Goal: Transaction & Acquisition: Purchase product/service

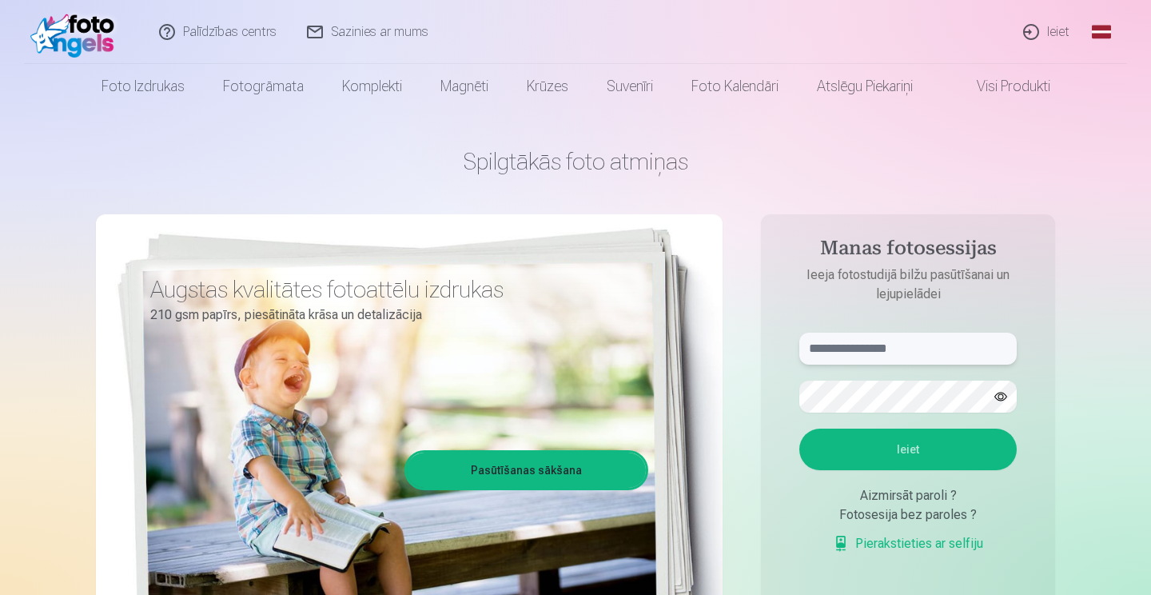
click at [938, 360] on input "text" at bounding box center [907, 349] width 217 height 32
type input "**********"
click at [915, 443] on button "Ieiet" at bounding box center [906, 449] width 217 height 42
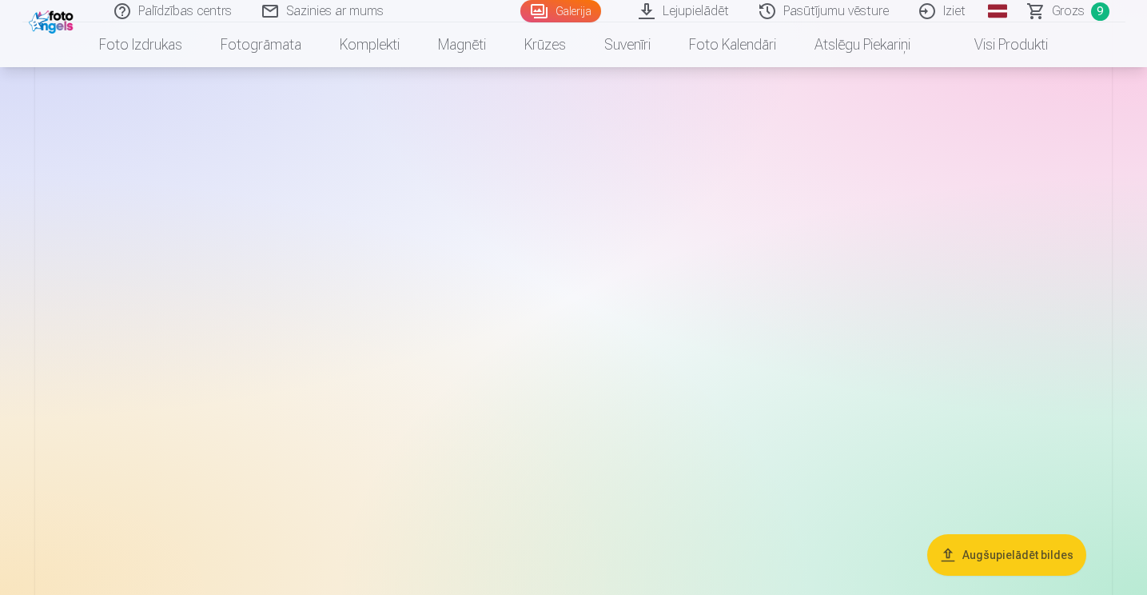
scroll to position [1998, 0]
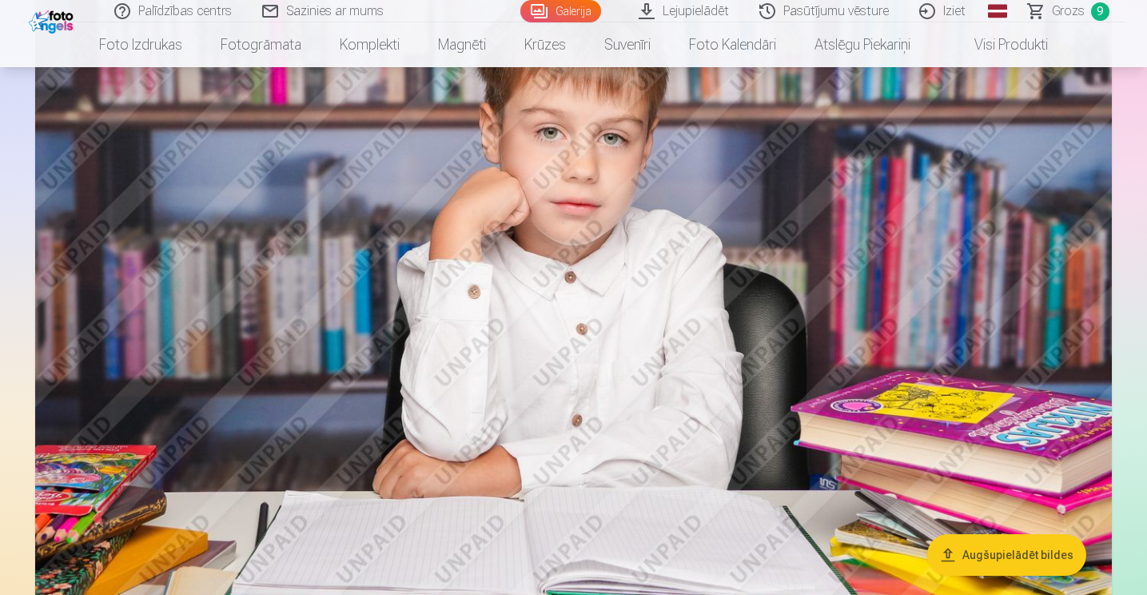
click at [1070, 3] on span "Grozs" at bounding box center [1068, 11] width 33 height 19
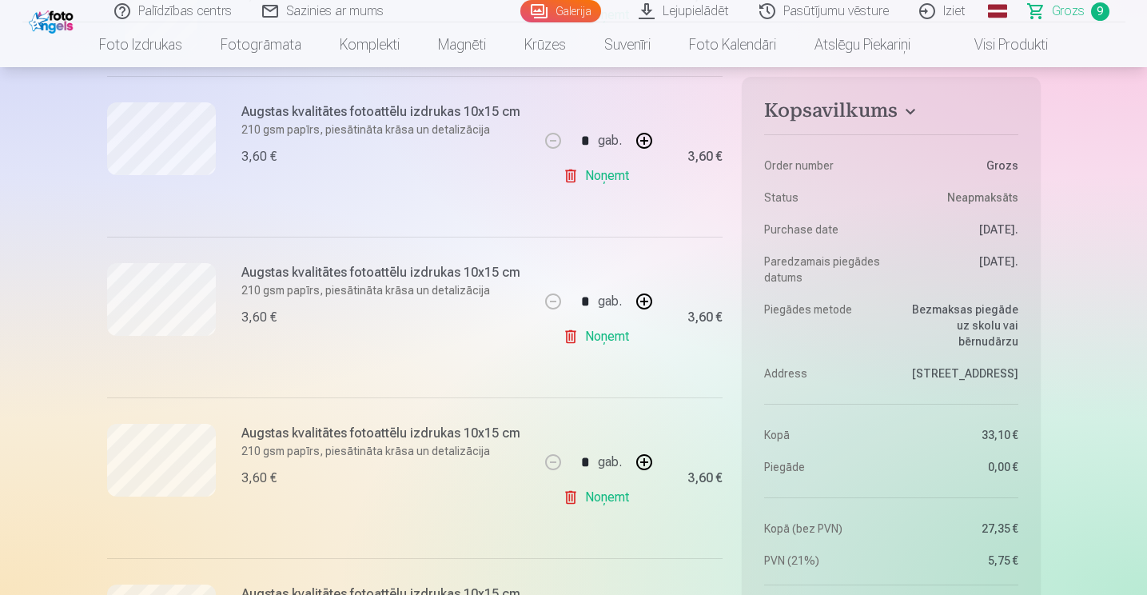
scroll to position [879, 0]
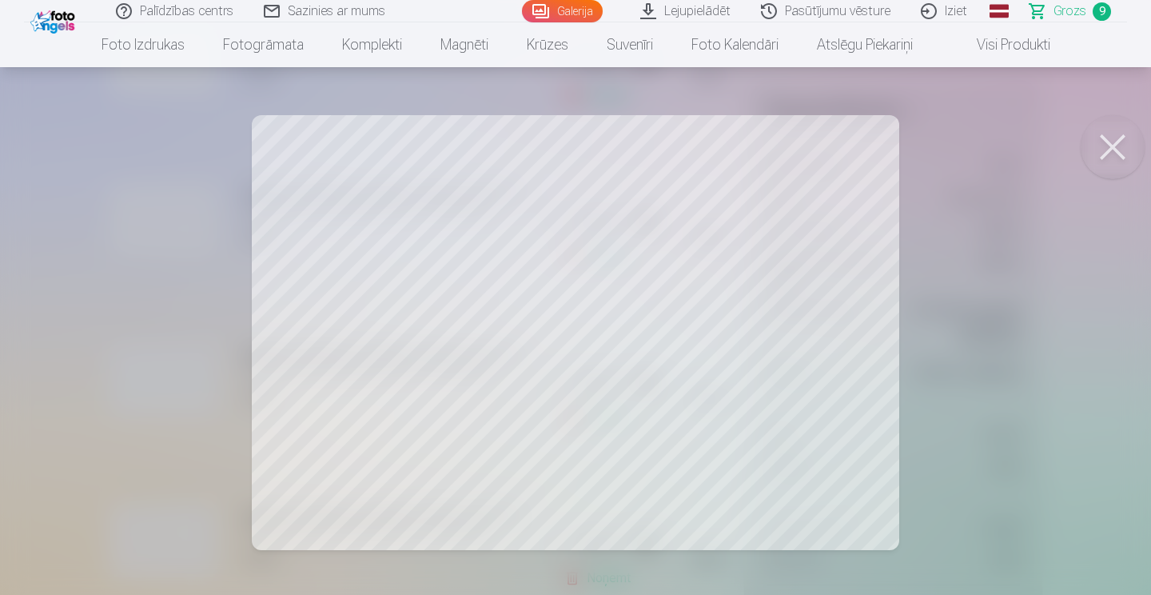
click at [1123, 136] on button at bounding box center [1113, 147] width 64 height 64
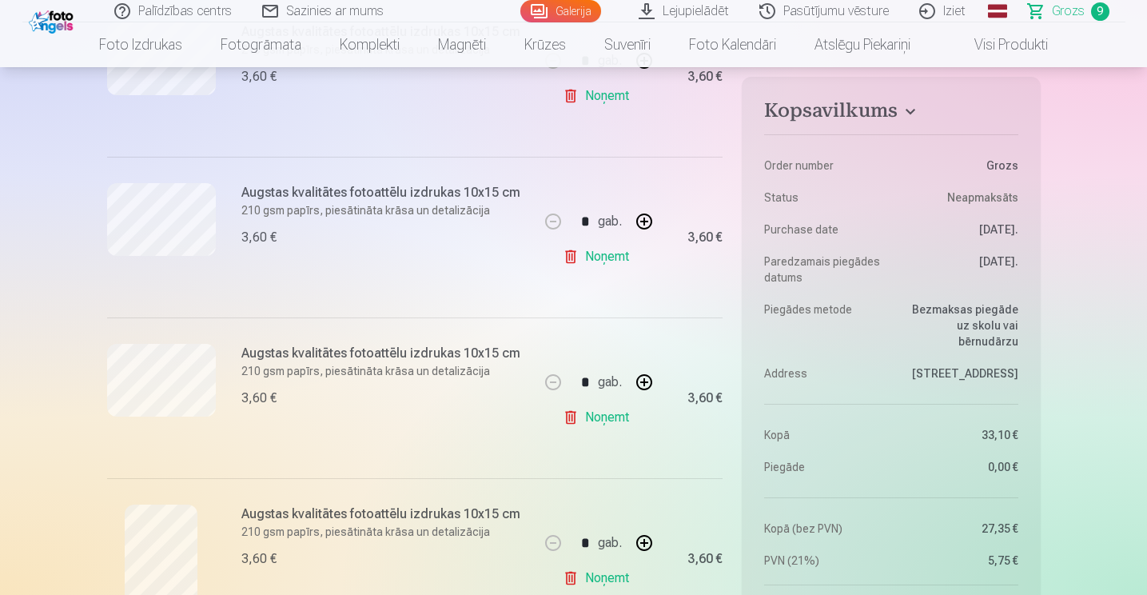
scroll to position [1039, 0]
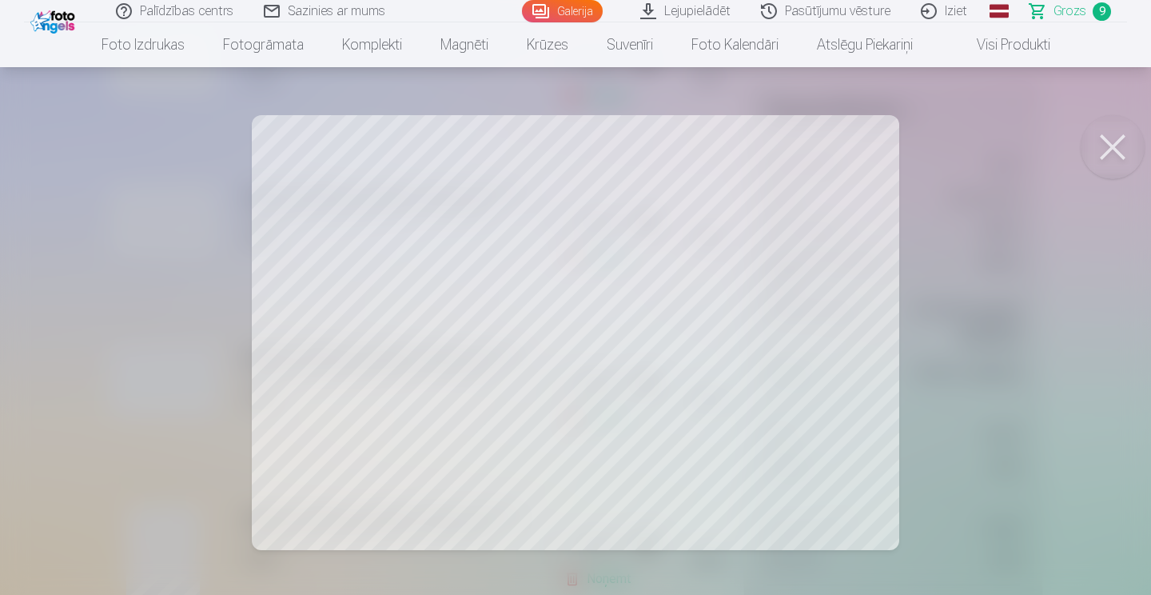
click at [1129, 157] on button at bounding box center [1113, 147] width 64 height 64
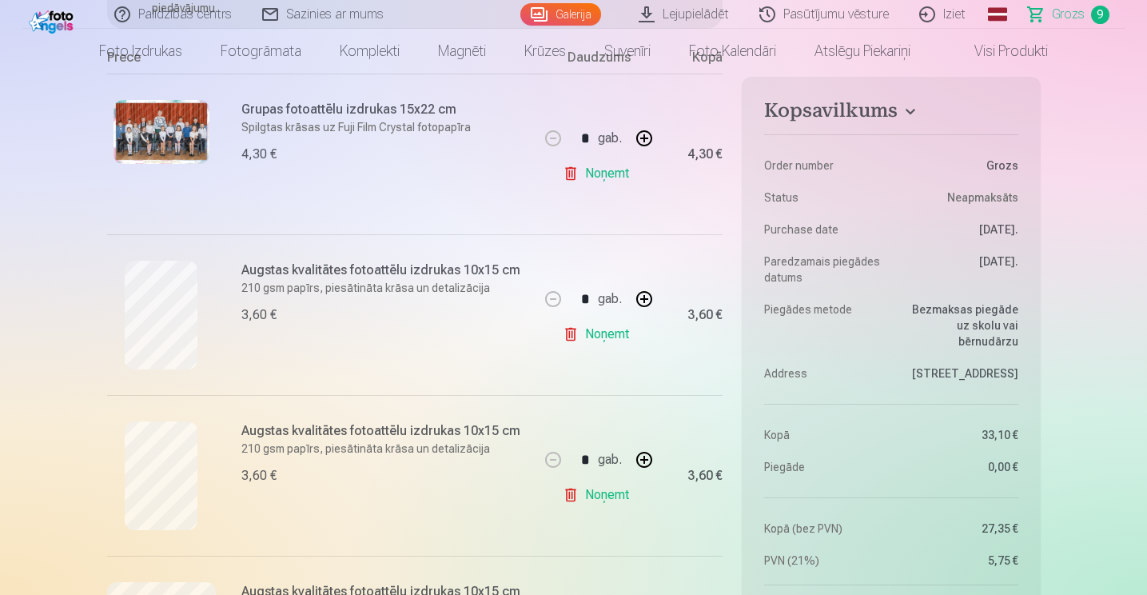
scroll to position [0, 0]
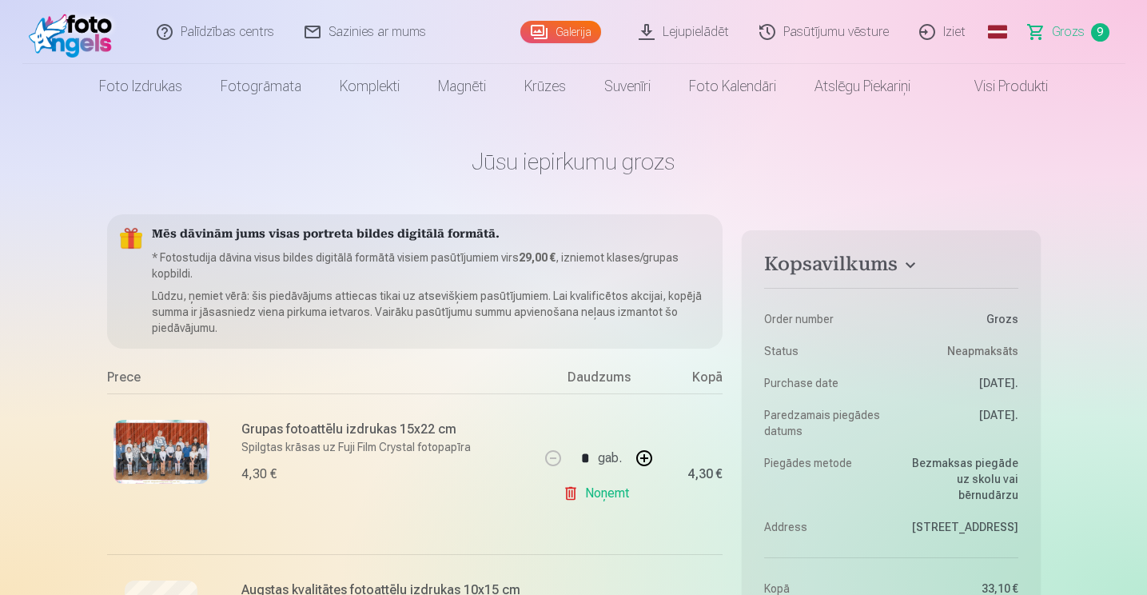
click at [556, 33] on link "Galerija" at bounding box center [560, 32] width 81 height 22
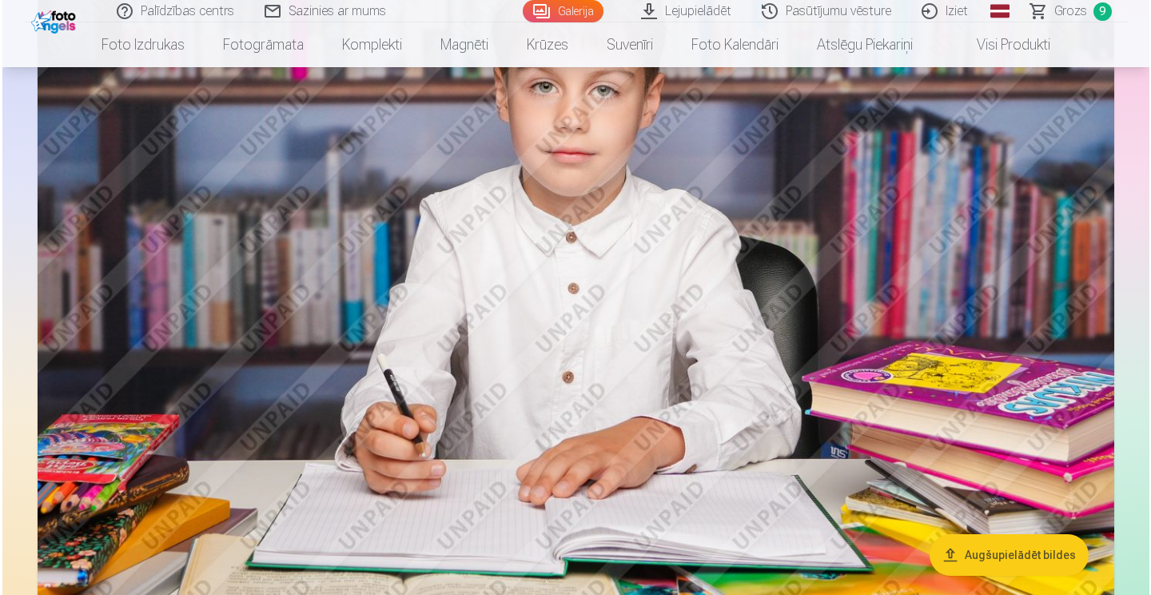
scroll to position [640, 0]
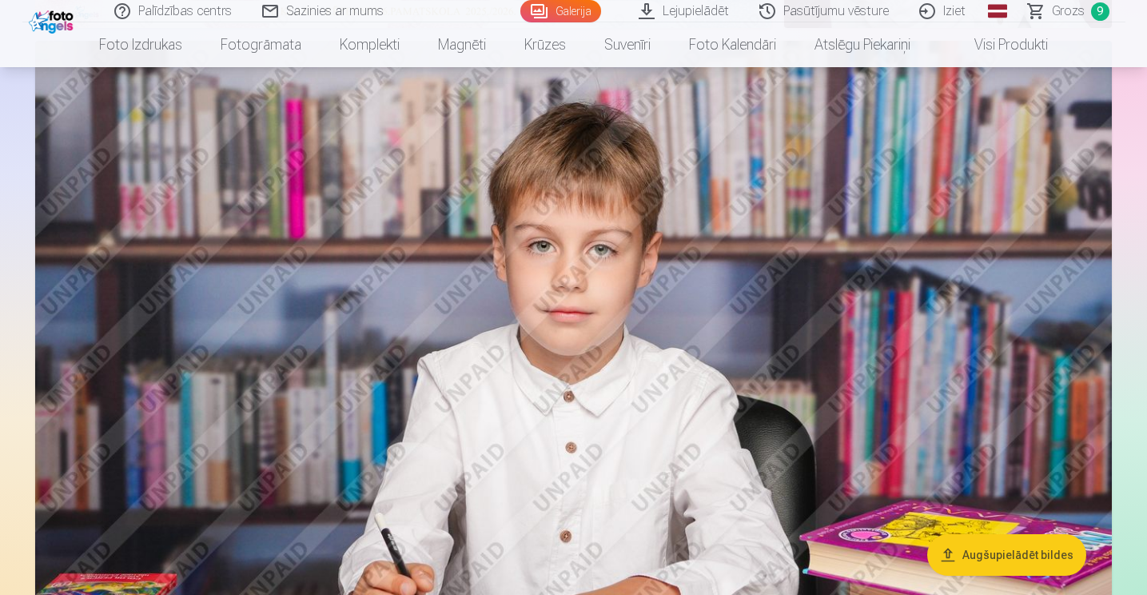
click at [1021, 347] on img at bounding box center [573, 400] width 1077 height 718
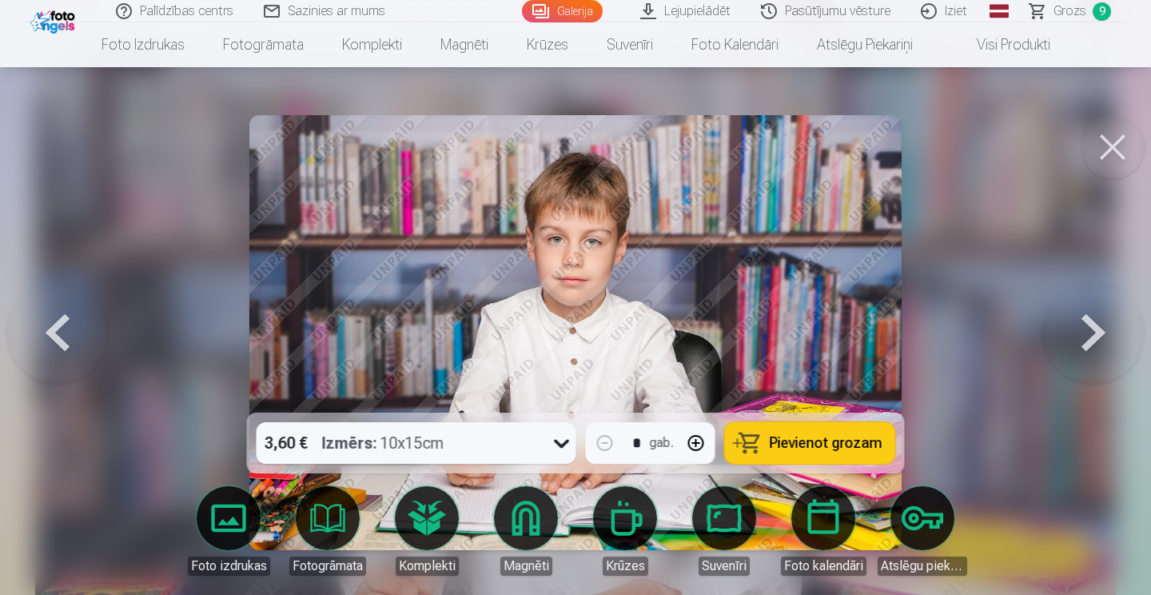
click at [1093, 327] on button at bounding box center [1093, 333] width 102 height 128
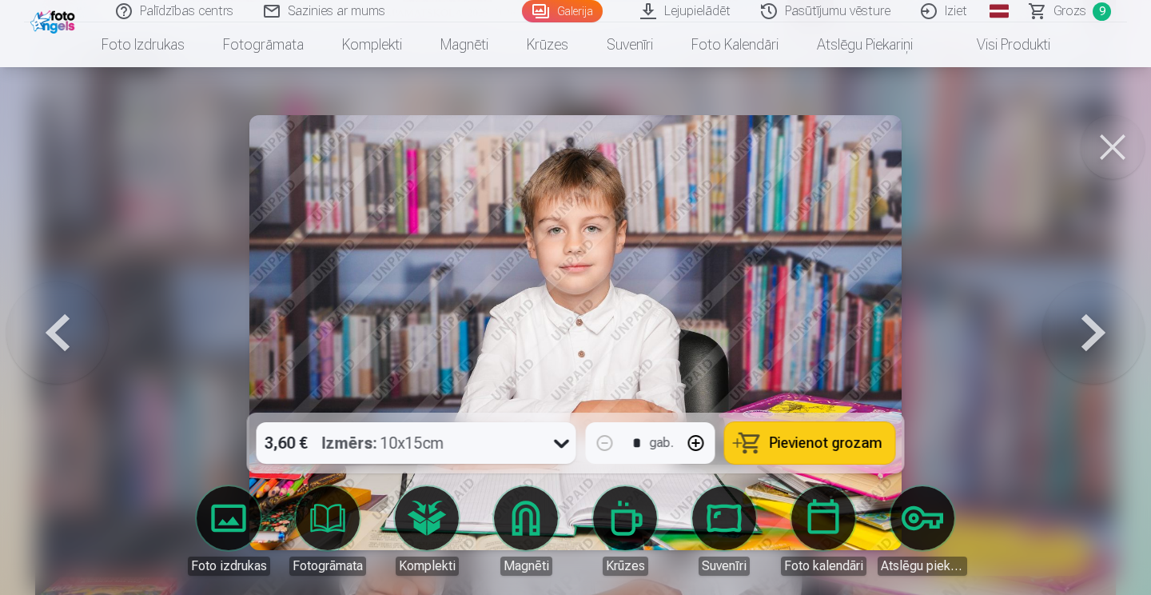
click at [1093, 327] on button at bounding box center [1093, 333] width 102 height 128
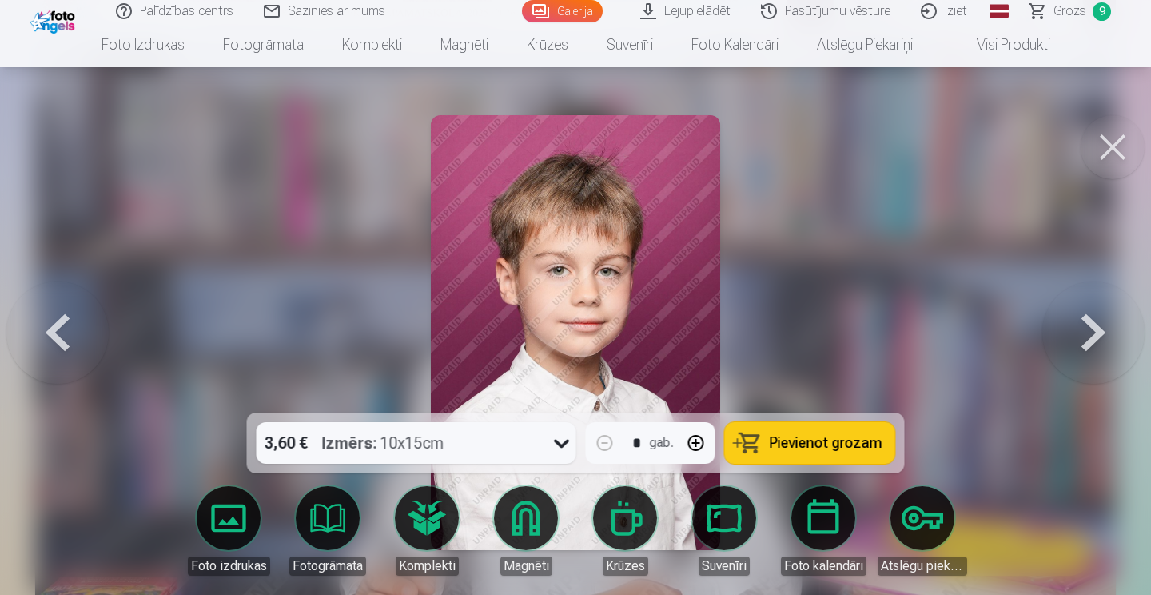
click at [1094, 327] on button at bounding box center [1093, 333] width 102 height 128
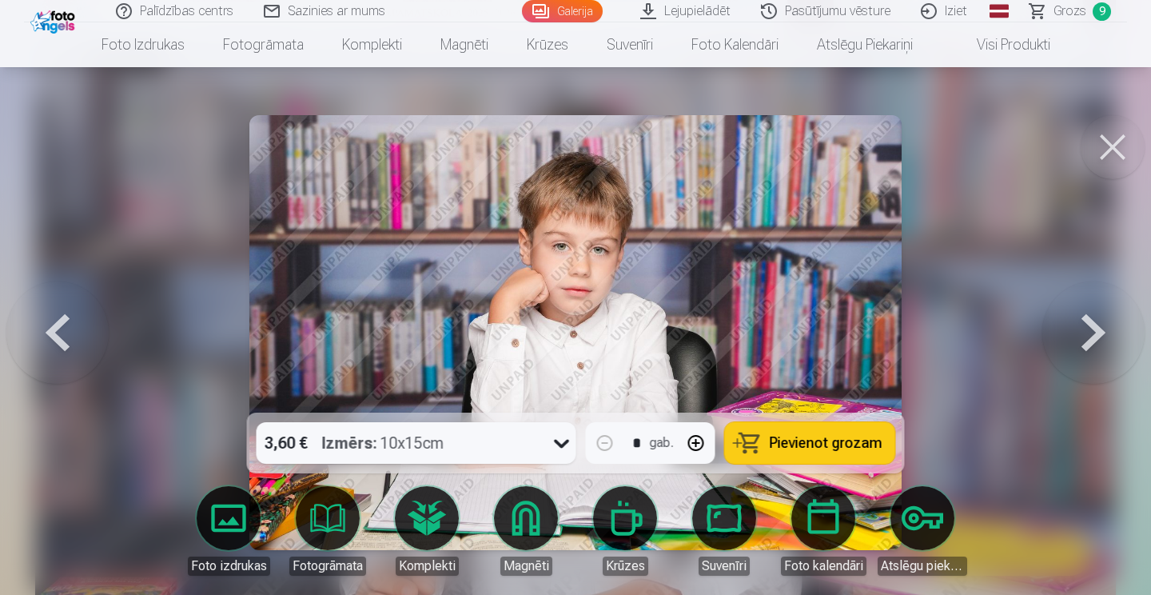
click at [1094, 327] on button at bounding box center [1093, 333] width 102 height 128
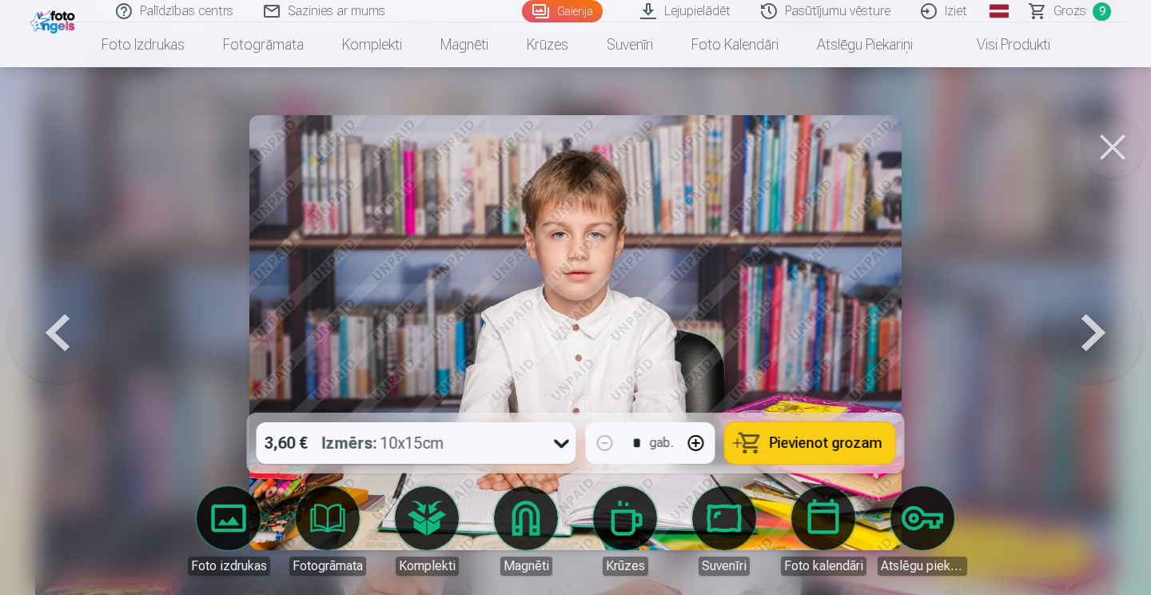
click at [1094, 327] on button at bounding box center [1093, 333] width 102 height 128
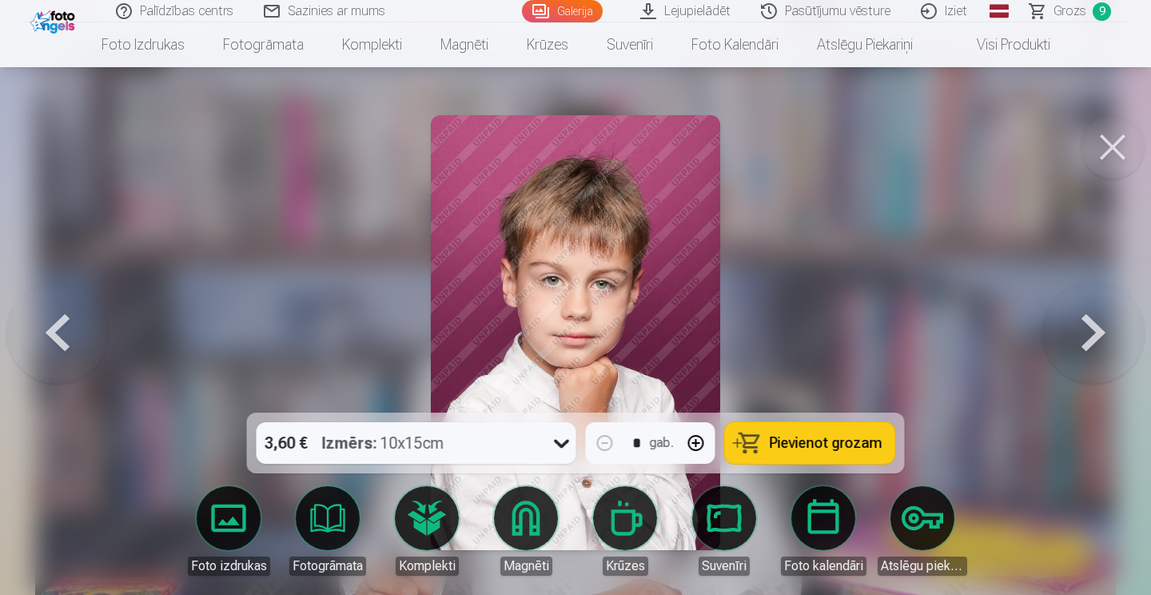
click at [1094, 327] on button at bounding box center [1093, 333] width 102 height 128
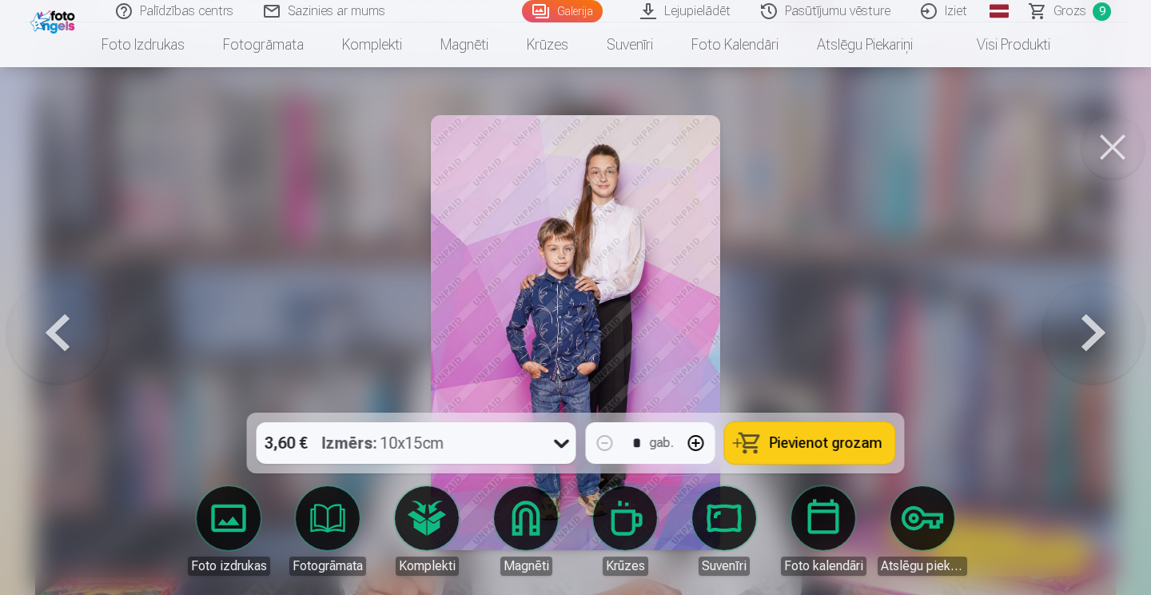
click at [1074, 13] on span "Grozs" at bounding box center [1070, 11] width 33 height 19
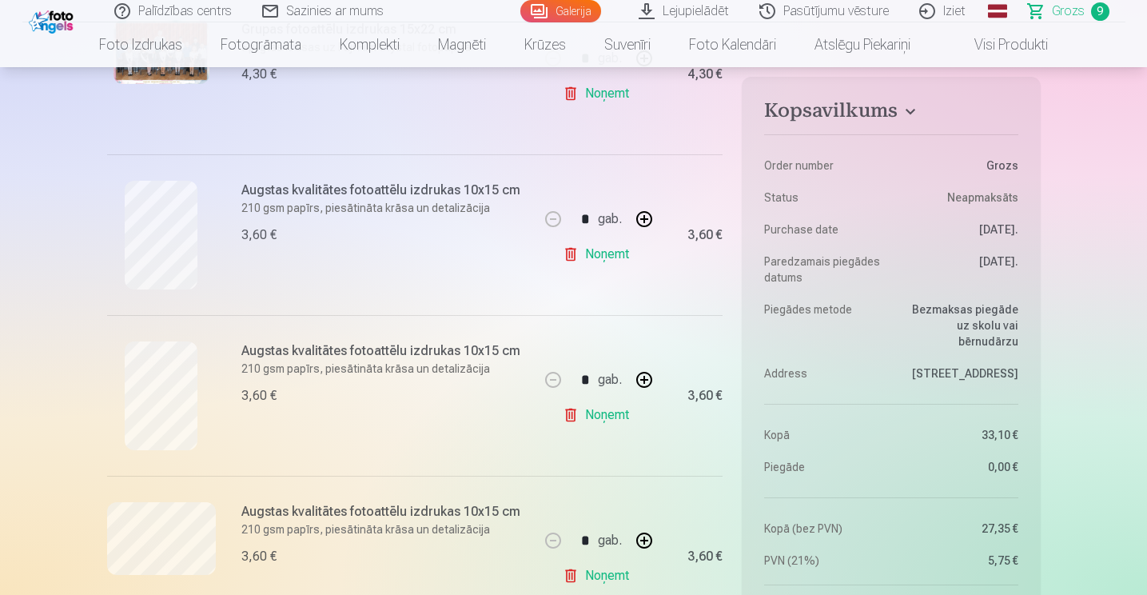
scroll to position [719, 0]
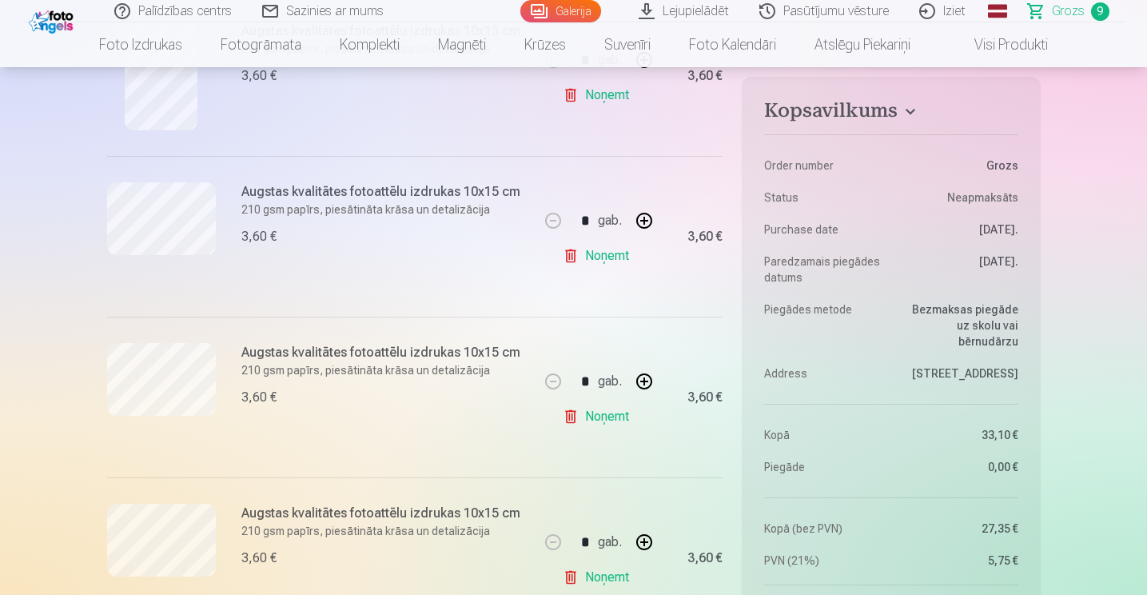
click at [569, 10] on link "Galerija" at bounding box center [560, 11] width 81 height 22
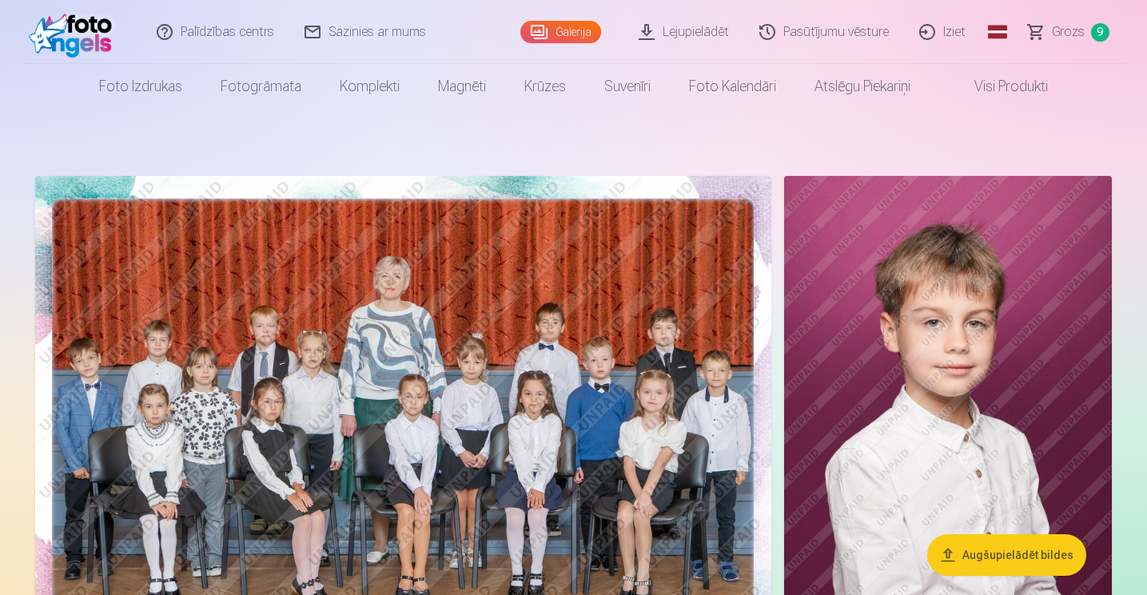
click at [930, 37] on link "Iziet" at bounding box center [943, 32] width 77 height 64
